Goal: Transaction & Acquisition: Purchase product/service

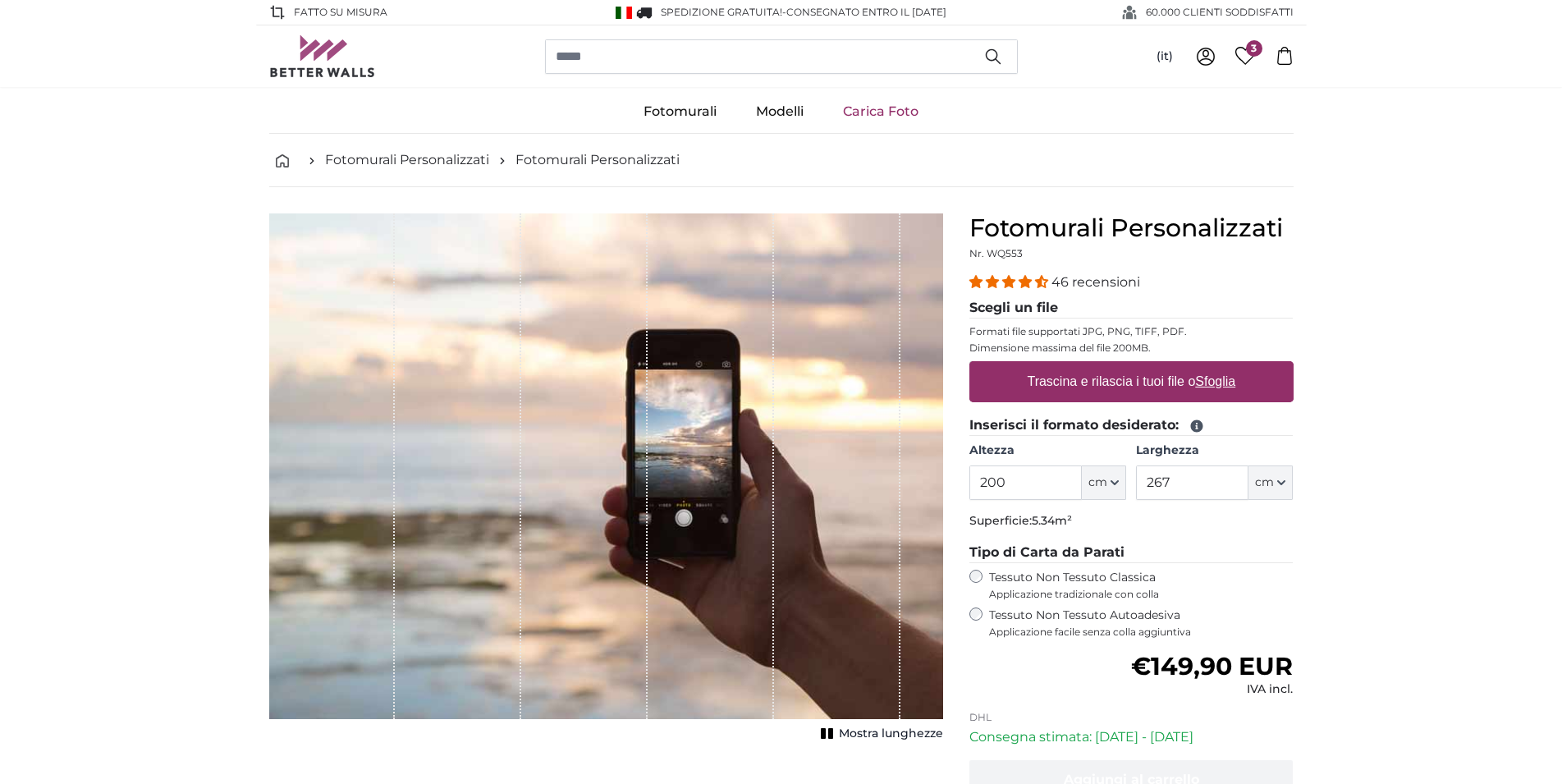
click at [1215, 380] on u "Sfoglia" at bounding box center [1214, 381] width 40 height 14
click at [1215, 366] on input "Trascina e rilascia i tuoi file o Sfoglia" at bounding box center [1132, 364] width 325 height 5
type input "**********"
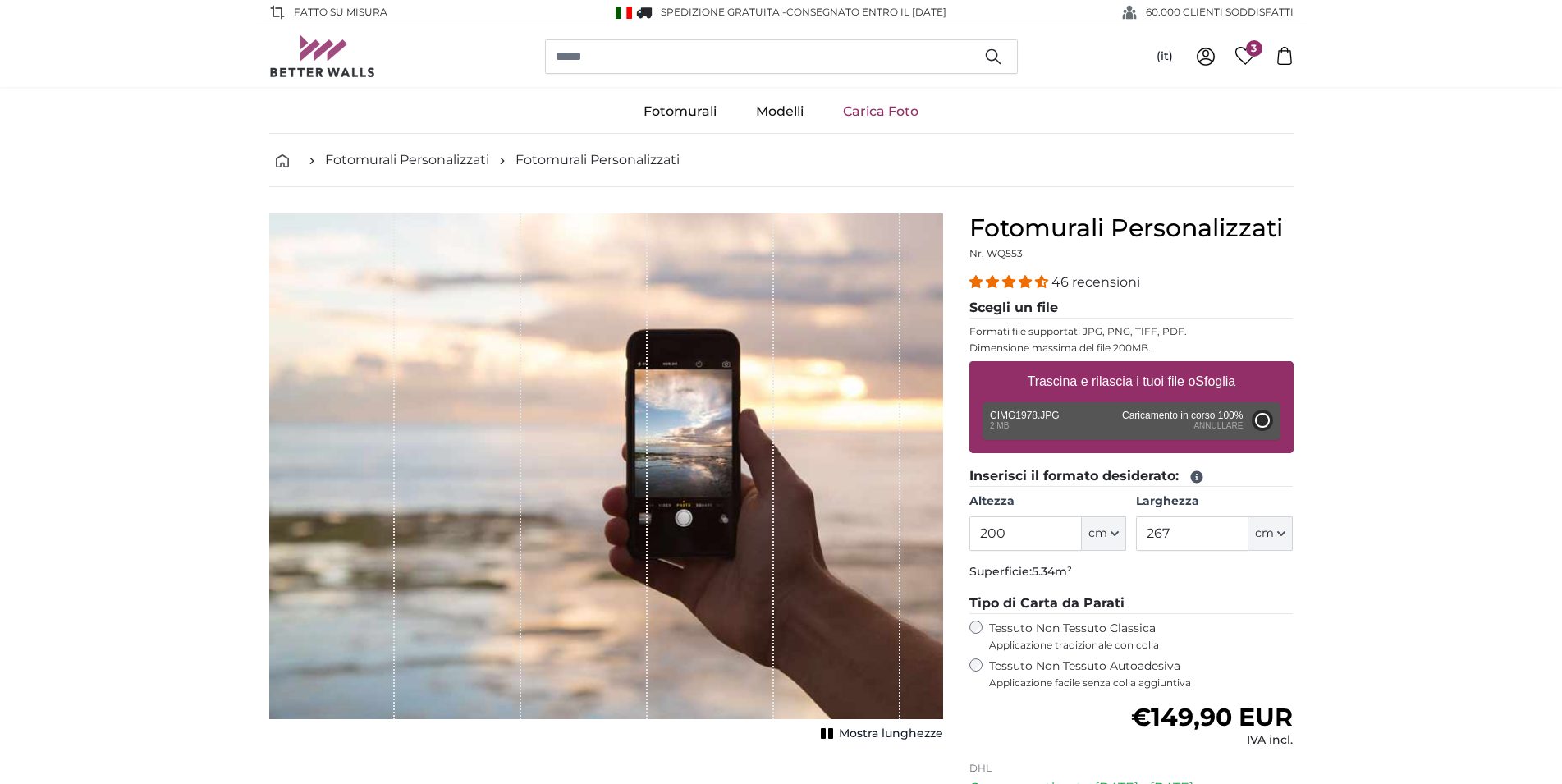
type input "150"
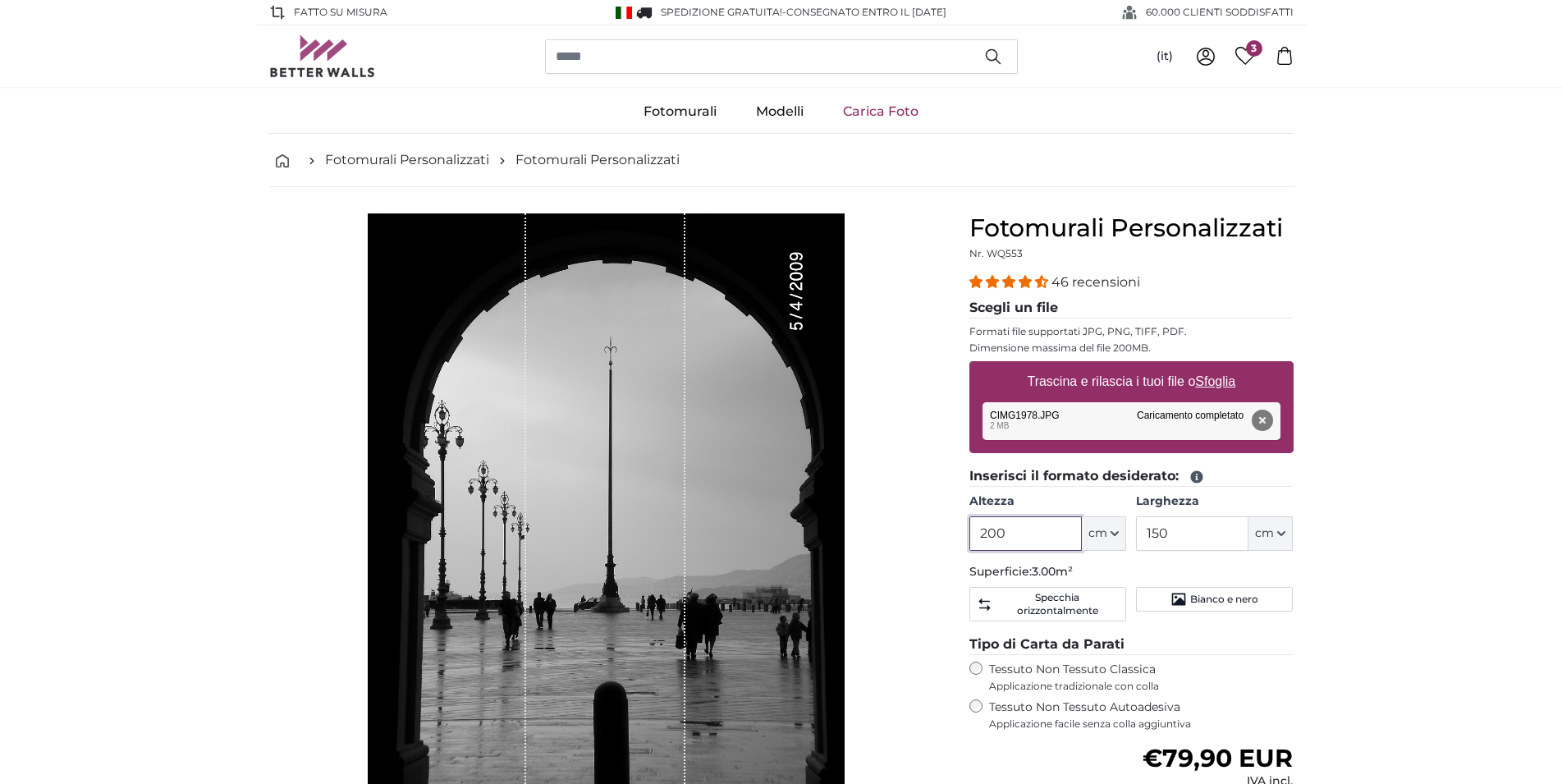
drag, startPoint x: 1042, startPoint y: 538, endPoint x: 940, endPoint y: 538, distance: 102.0
click at [969, 538] on input "200" at bounding box center [1025, 533] width 113 height 35
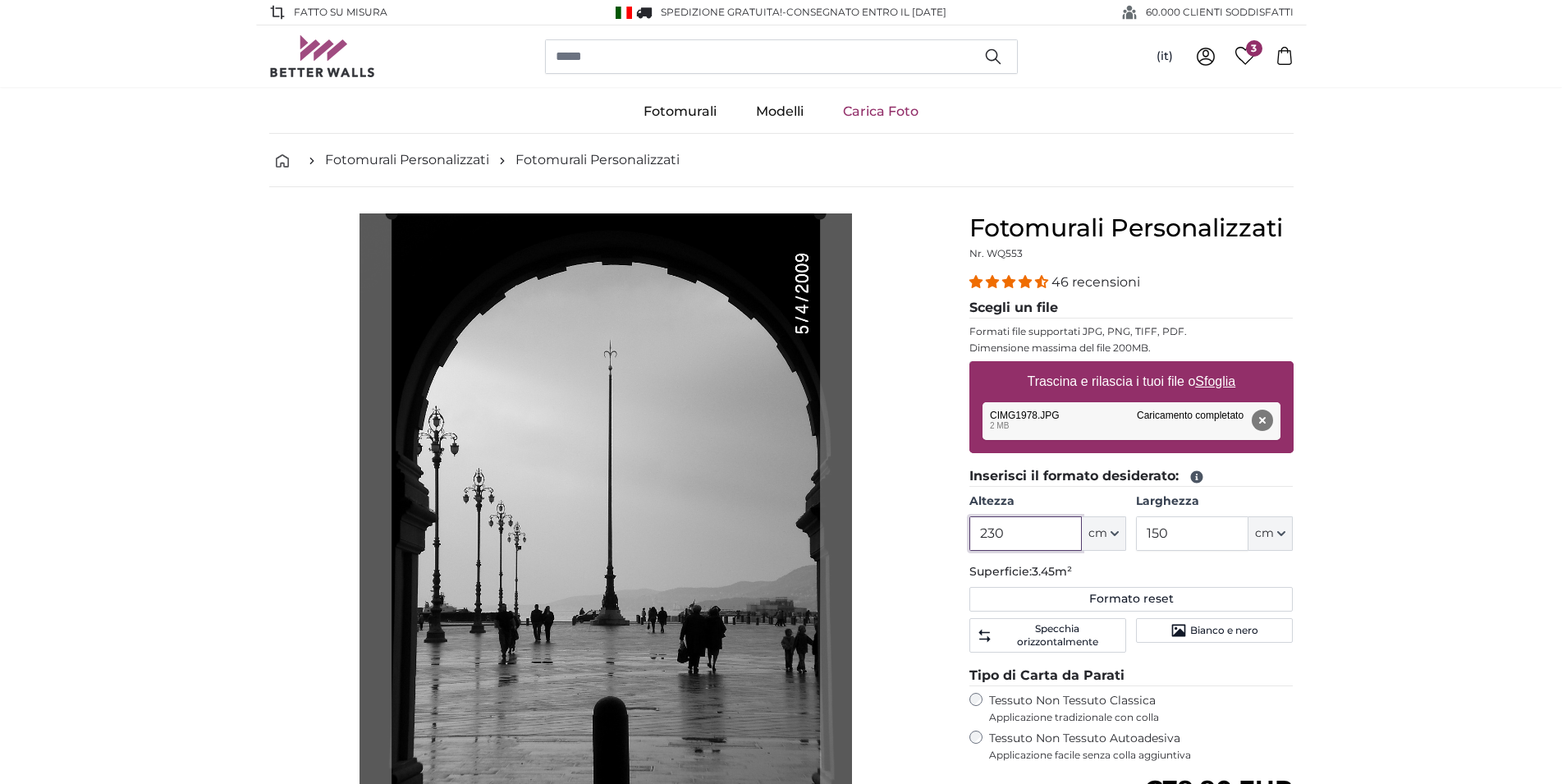
type input "230"
drag, startPoint x: 1158, startPoint y: 532, endPoint x: 1128, endPoint y: 532, distance: 30.0
click at [1136, 532] on input "150" at bounding box center [1192, 533] width 113 height 35
type input "145"
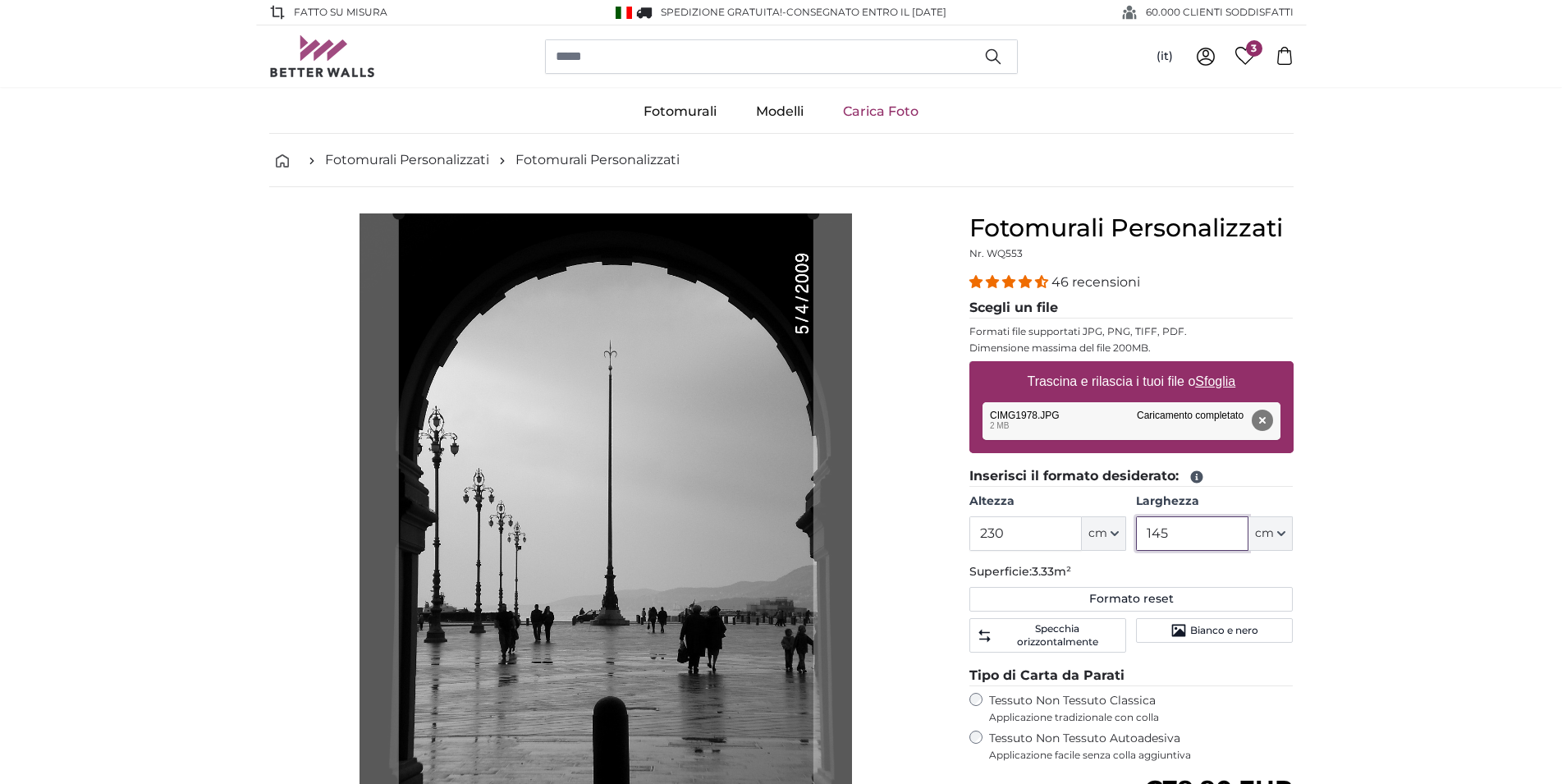
type input "145"
click at [1032, 536] on input "230" at bounding box center [1025, 533] width 113 height 35
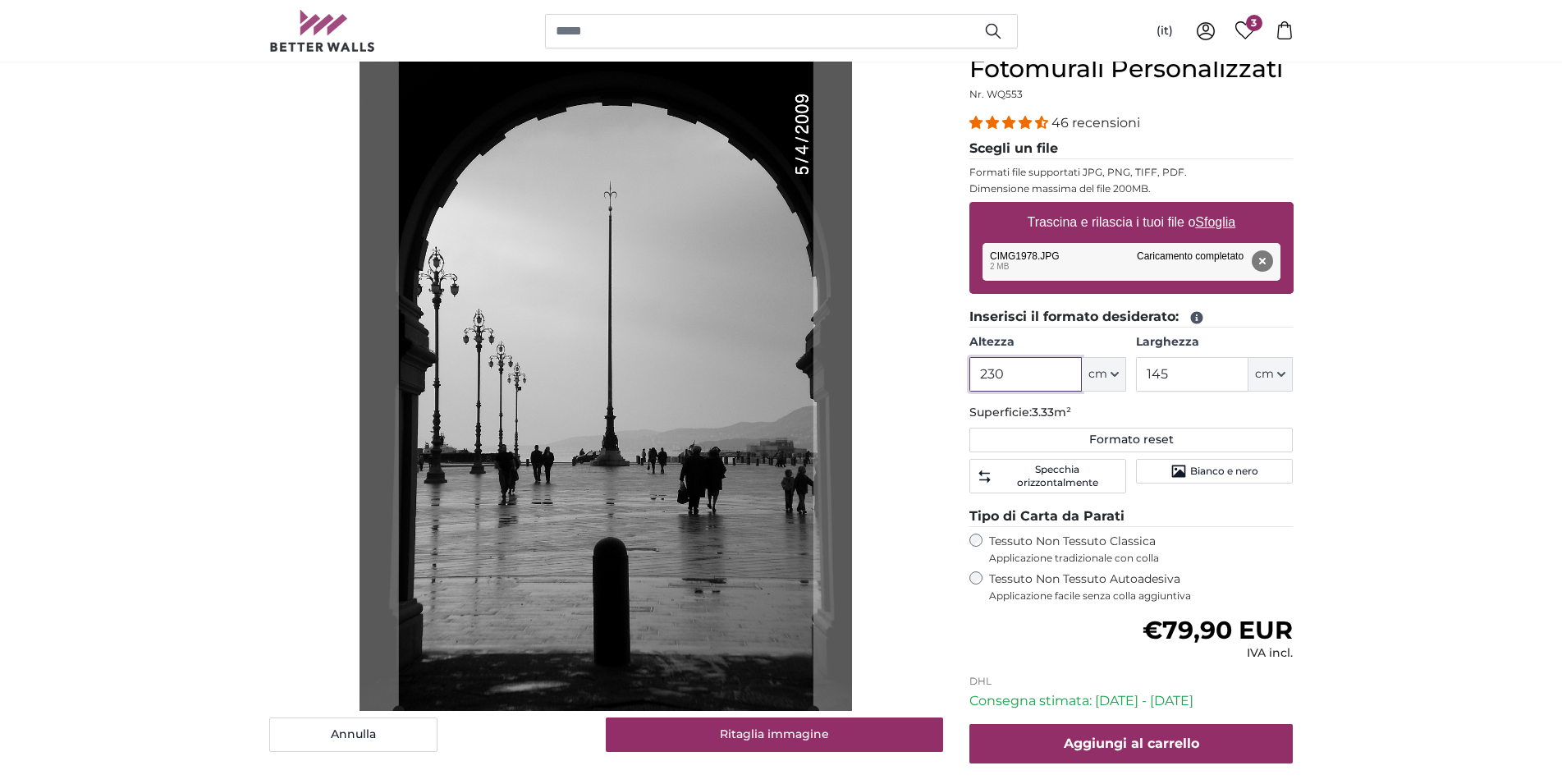
scroll to position [168, 0]
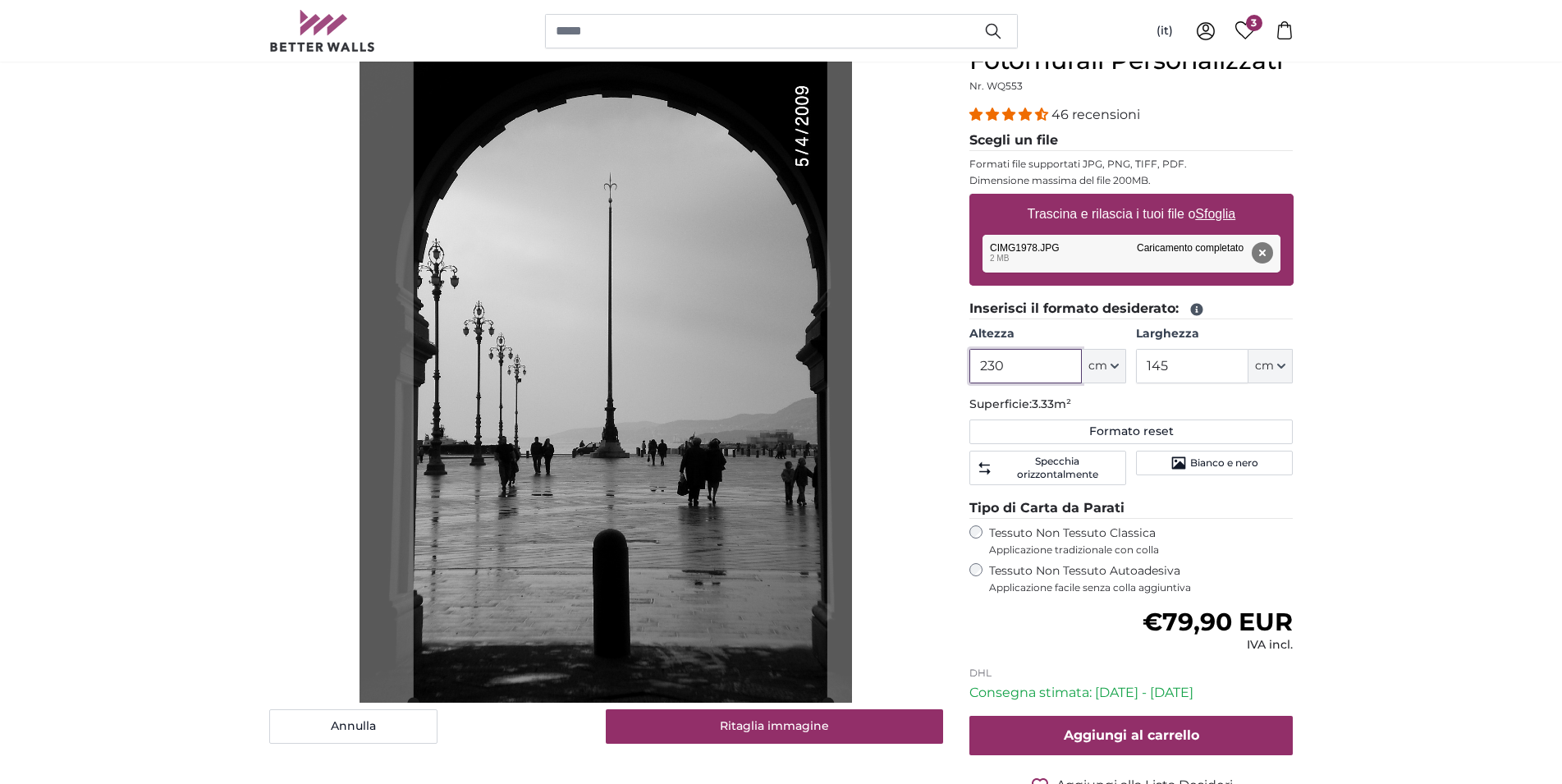
click at [650, 453] on cropper-handle at bounding box center [620, 374] width 413 height 656
click at [985, 566] on div "Tessuto Non Tessuto Autoadesiva Applicazione facile senza colla aggiuntiva" at bounding box center [1132, 578] width 325 height 31
click at [983, 572] on div "Tessuto Non Tessuto Autoadesiva Applicazione facile senza colla aggiuntiva" at bounding box center [1132, 578] width 325 height 31
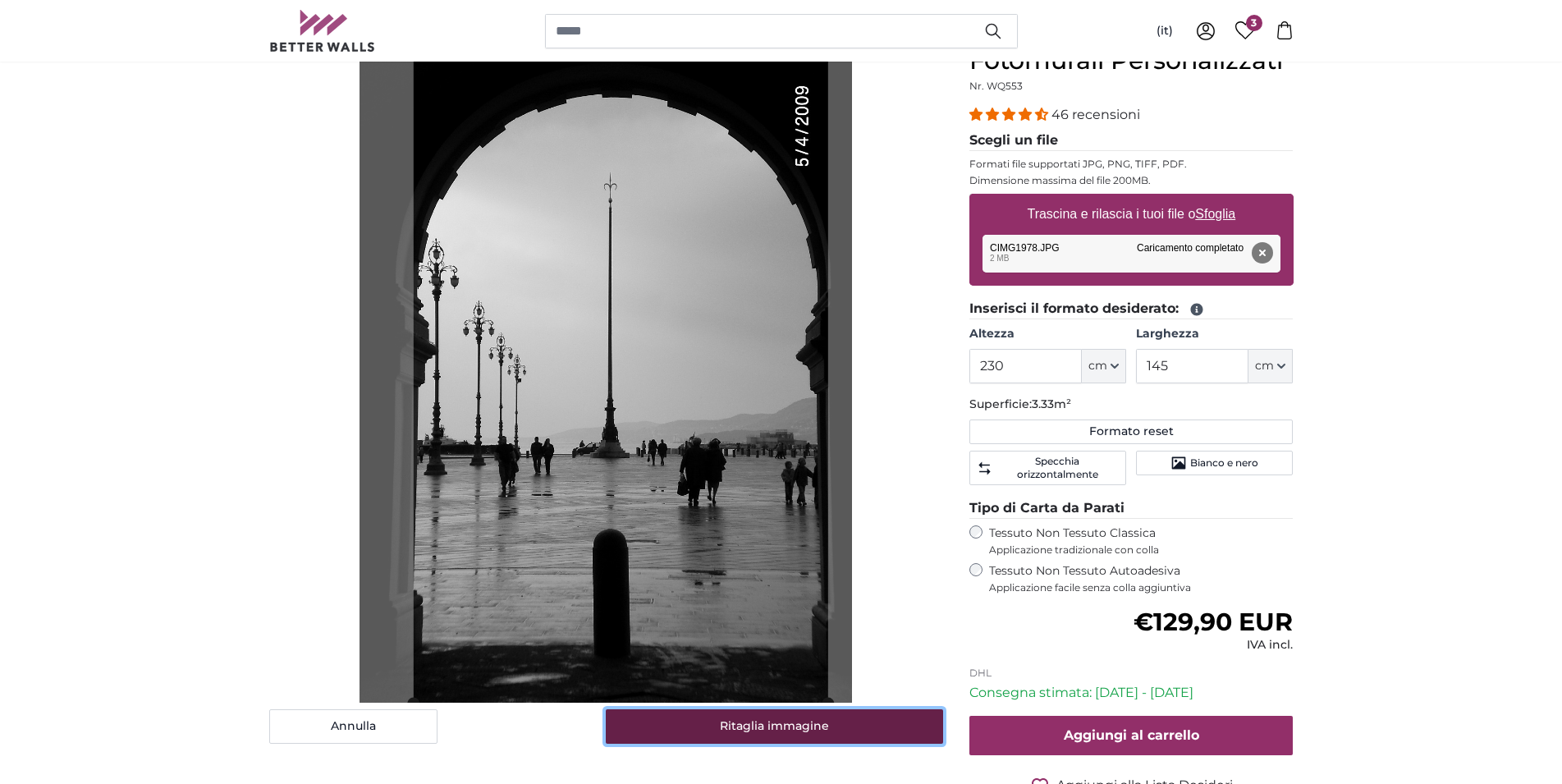
click at [781, 730] on button "Ritaglia immagine" at bounding box center [774, 726] width 337 height 35
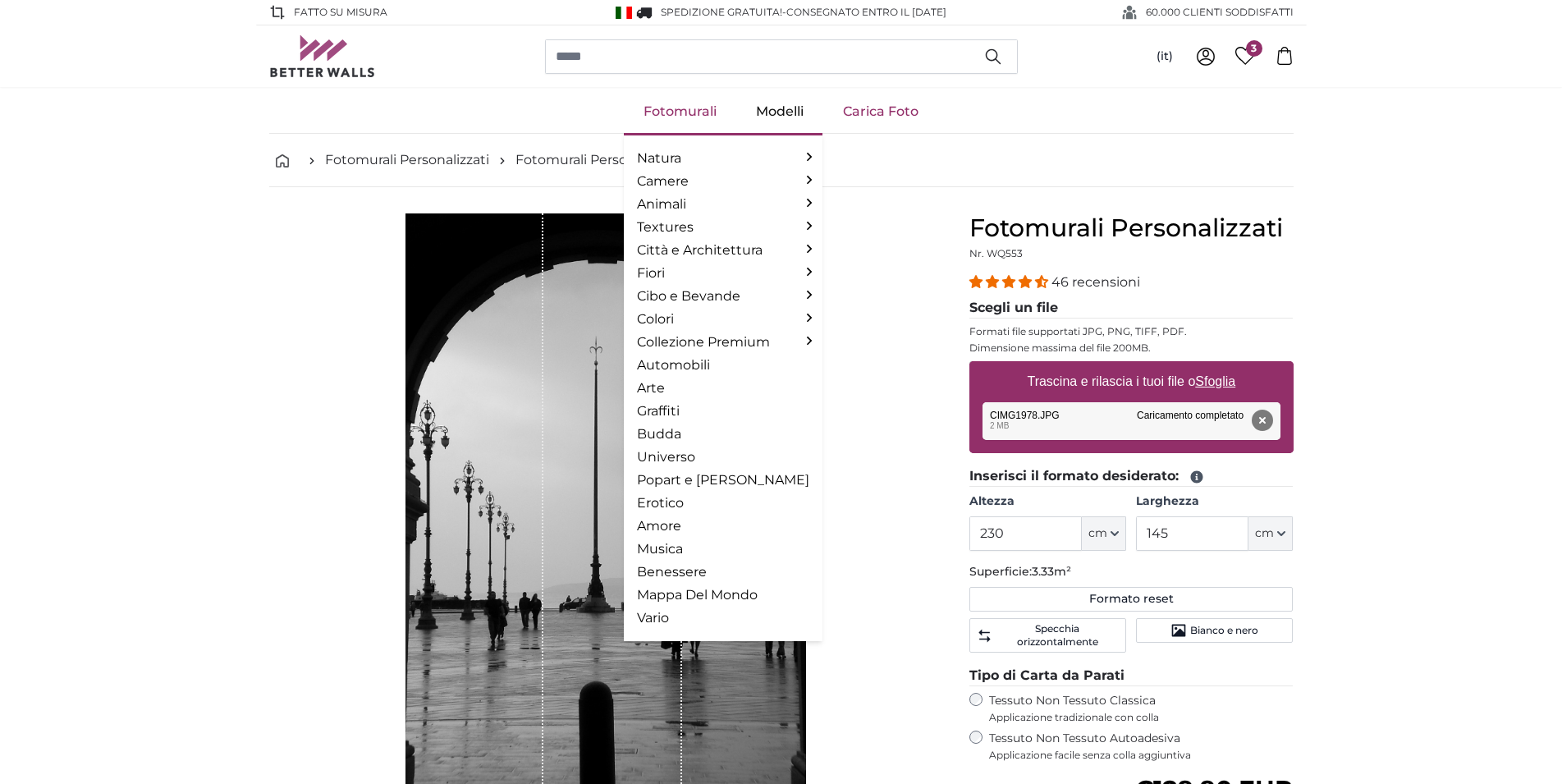
click at [677, 111] on link "Fotomurali" at bounding box center [679, 112] width 113 height 43
